Goal: Information Seeking & Learning: Learn about a topic

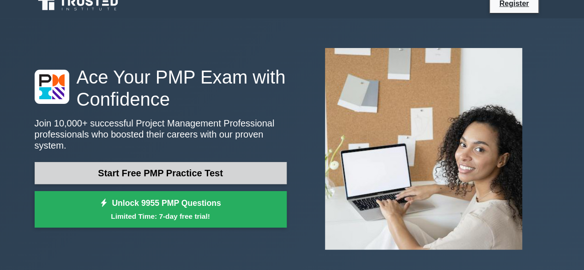
click at [185, 171] on link "Start Free PMP Practice Test" at bounding box center [161, 173] width 252 height 22
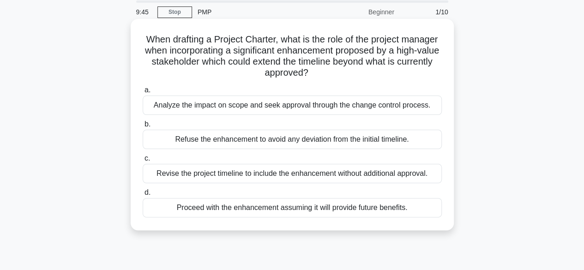
scroll to position [41, 0]
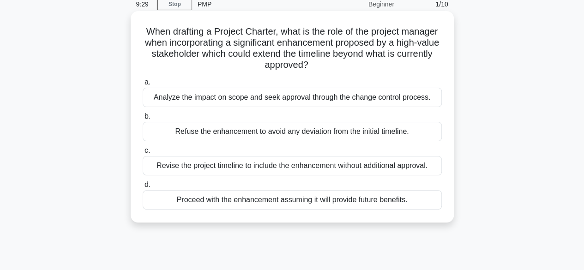
click at [315, 102] on div "Analyze the impact on scope and seek approval through the change control proces…" at bounding box center [292, 97] width 299 height 19
click at [143, 85] on input "a. Analyze the impact on scope and seek approval through the change control pro…" at bounding box center [143, 82] width 0 height 6
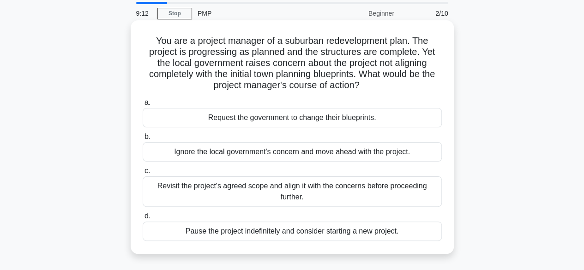
scroll to position [37, 0]
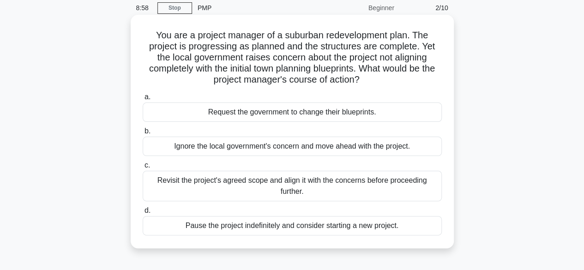
click at [286, 185] on div "Revisit the project's agreed scope and align it with the concerns before procee…" at bounding box center [292, 186] width 299 height 30
click at [143, 169] on input "c. Revisit the project's agreed scope and align it with the concerns before pro…" at bounding box center [143, 166] width 0 height 6
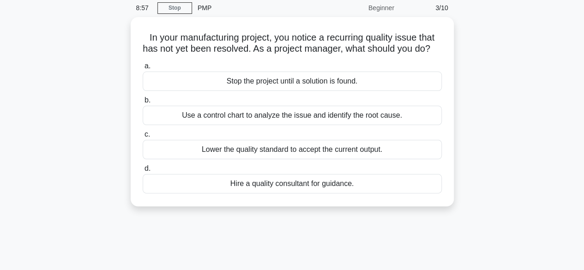
scroll to position [0, 0]
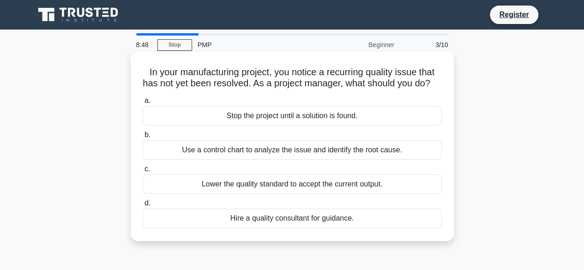
click at [279, 160] on div "Use a control chart to analyze the issue and identify the root cause." at bounding box center [292, 149] width 299 height 19
click at [143, 138] on input "b. Use a control chart to analyze the issue and identify the root cause." at bounding box center [143, 135] width 0 height 6
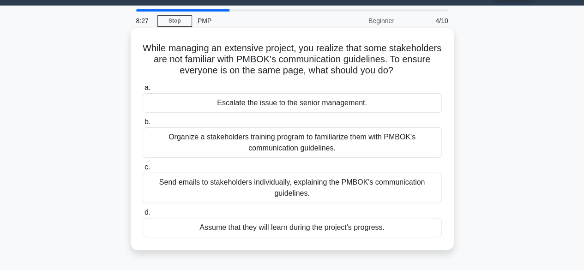
scroll to position [24, 0]
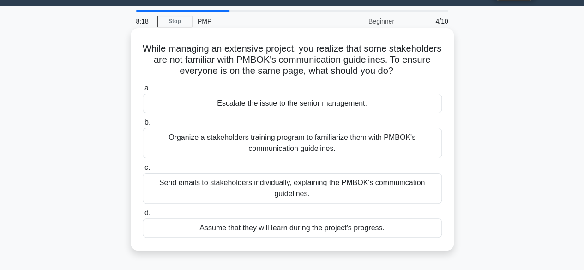
click at [293, 147] on div "Organize a stakeholders training program to familiarize them with PMBOK's commu…" at bounding box center [292, 143] width 299 height 30
click at [143, 126] on input "b. Organize a stakeholders training program to familiarize them with PMBOK's co…" at bounding box center [143, 123] width 0 height 6
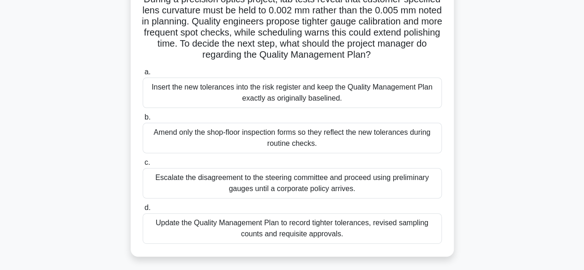
scroll to position [72, 0]
click at [279, 225] on div "Update the Quality Management Plan to record tighter tolerances, revised sampli…" at bounding box center [292, 229] width 299 height 30
click at [143, 211] on input "d. Update the Quality Management Plan to record tighter tolerances, revised sam…" at bounding box center [143, 208] width 0 height 6
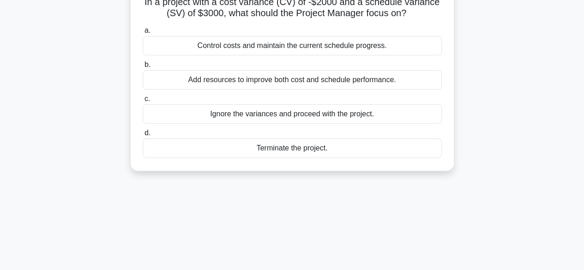
scroll to position [0, 0]
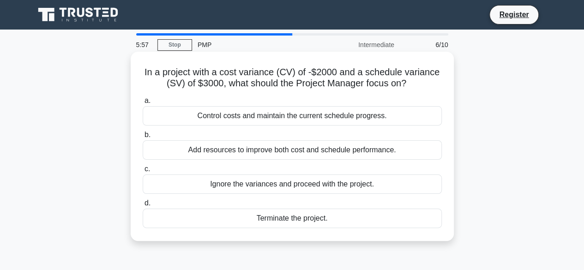
click at [283, 154] on div "Add resources to improve both cost and schedule performance." at bounding box center [292, 149] width 299 height 19
click at [143, 138] on input "b. Add resources to improve both cost and schedule performance." at bounding box center [143, 135] width 0 height 6
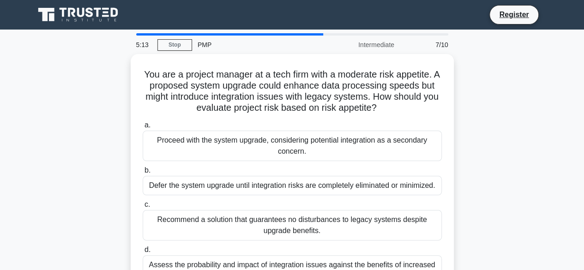
click at [283, 154] on div "Proceed with the system upgrade, considering potential integration as a seconda…" at bounding box center [292, 146] width 299 height 30
click at [143, 128] on input "a. Proceed with the system upgrade, considering potential integration as a seco…" at bounding box center [143, 125] width 0 height 6
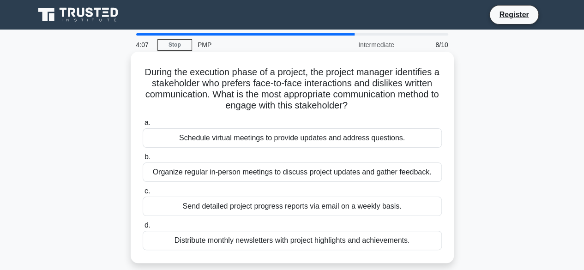
click at [254, 179] on div "Organize regular in-person meetings to discuss project updates and gather feedb…" at bounding box center [292, 172] width 299 height 19
click at [143, 160] on input "b. Organize regular in-person meetings to discuss project updates and gather fe…" at bounding box center [143, 157] width 0 height 6
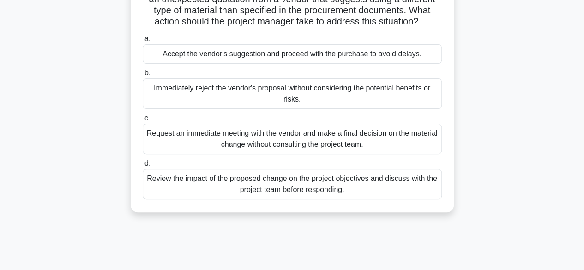
scroll to position [87, 0]
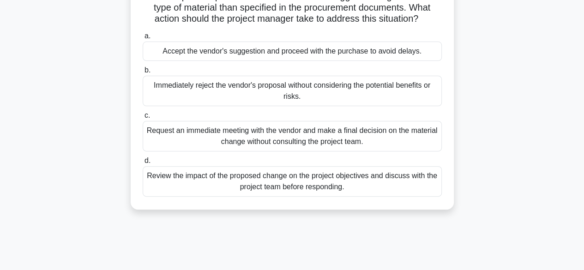
click at [251, 192] on div "Review the impact of the proposed change on the project objectives and discuss …" at bounding box center [292, 181] width 299 height 30
click at [143, 164] on input "d. Review the impact of the proposed change on the project objectives and discu…" at bounding box center [143, 161] width 0 height 6
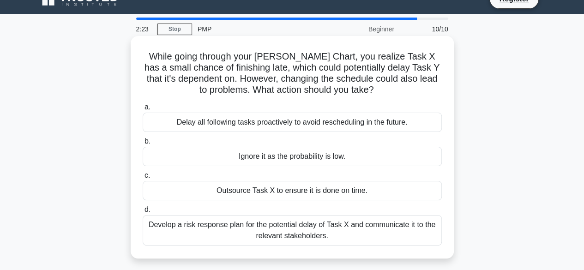
scroll to position [17, 0]
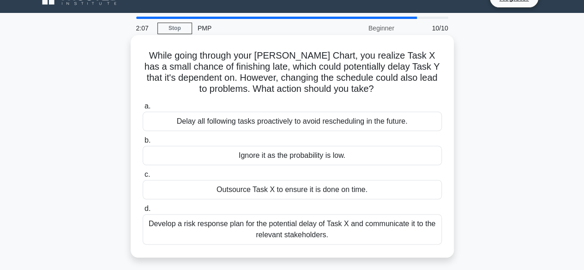
click at [255, 229] on div "Develop a risk response plan for the potential delay of Task X and communicate …" at bounding box center [292, 229] width 299 height 30
click at [143, 212] on input "d. Develop a risk response plan for the potential delay of Task X and communica…" at bounding box center [143, 209] width 0 height 6
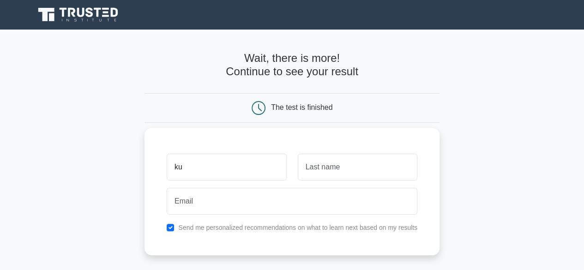
type input "k"
type input "kunal"
click at [323, 170] on input "text" at bounding box center [358, 167] width 120 height 27
type input "rathod"
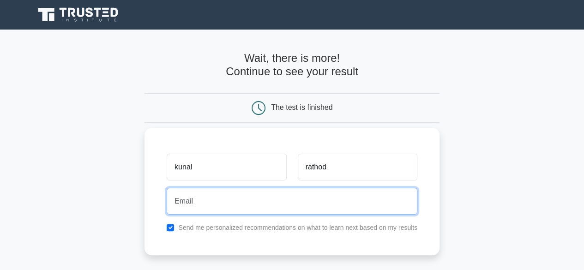
click at [261, 201] on input "email" at bounding box center [292, 201] width 251 height 27
type input "rathodkrunal435@gmail.com"
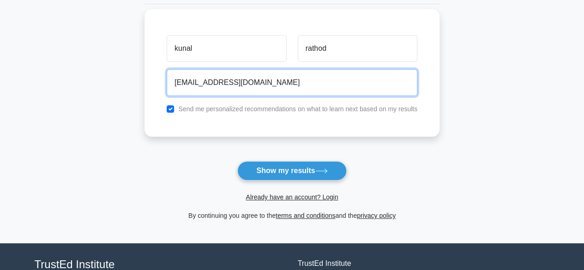
scroll to position [120, 0]
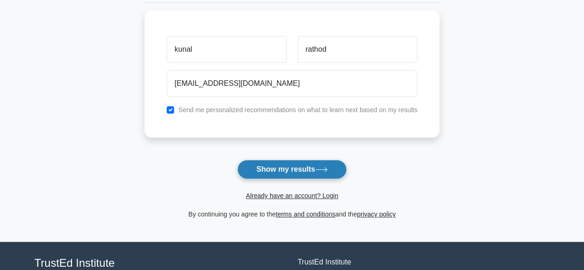
click at [309, 172] on button "Show my results" at bounding box center [291, 169] width 109 height 19
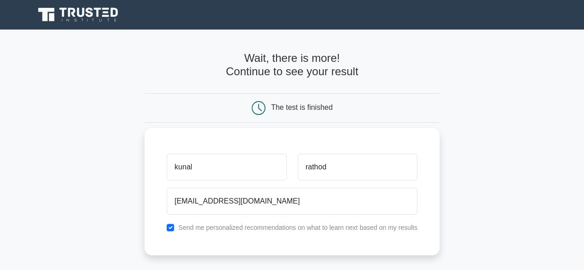
scroll to position [129, 0]
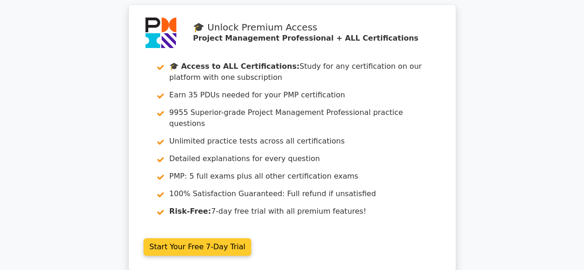
scroll to position [31, 0]
click at [215, 238] on link "Start Your Free 7-Day Trial" at bounding box center [198, 247] width 108 height 18
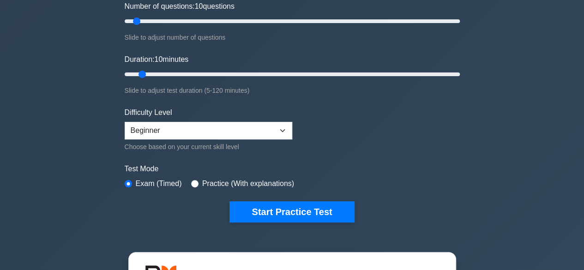
scroll to position [133, 0]
